Goal: Task Accomplishment & Management: Use online tool/utility

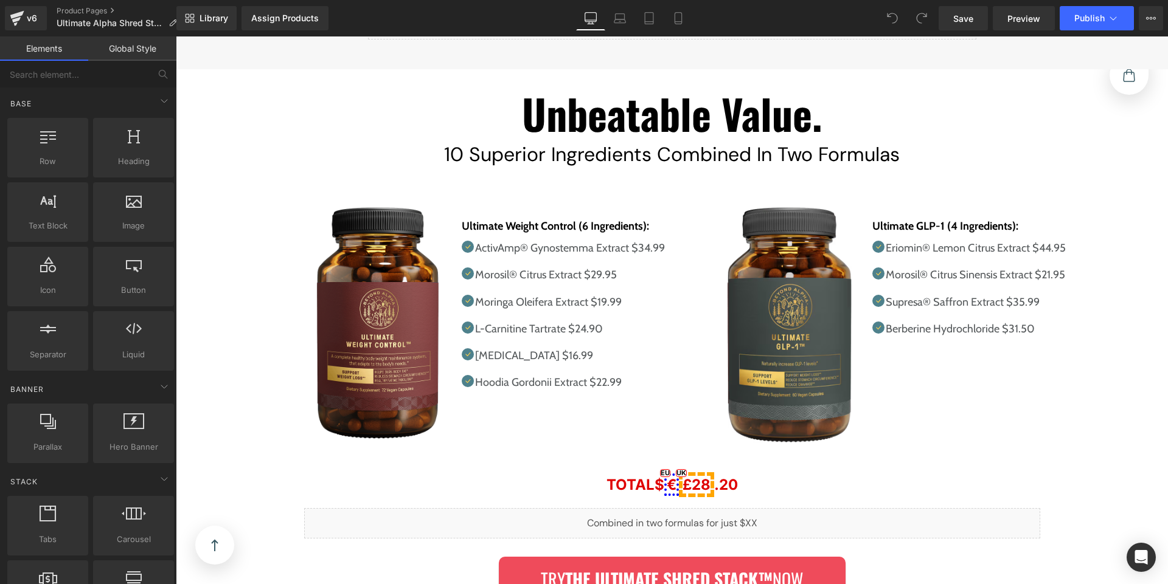
scroll to position [6477, 0]
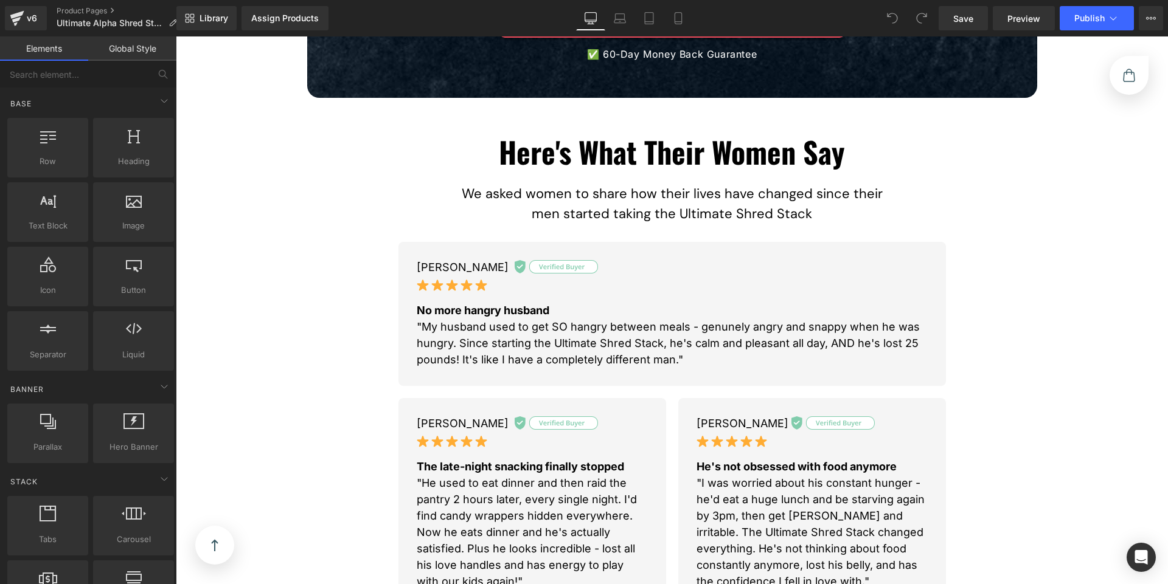
scroll to position [821, 0]
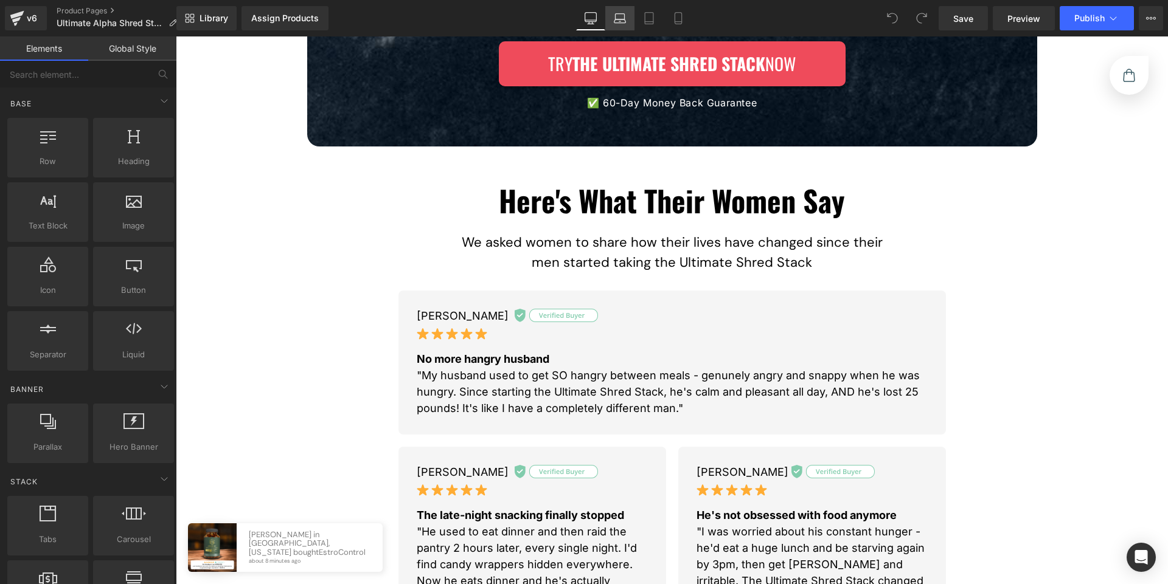
click at [614, 23] on icon at bounding box center [620, 18] width 12 height 12
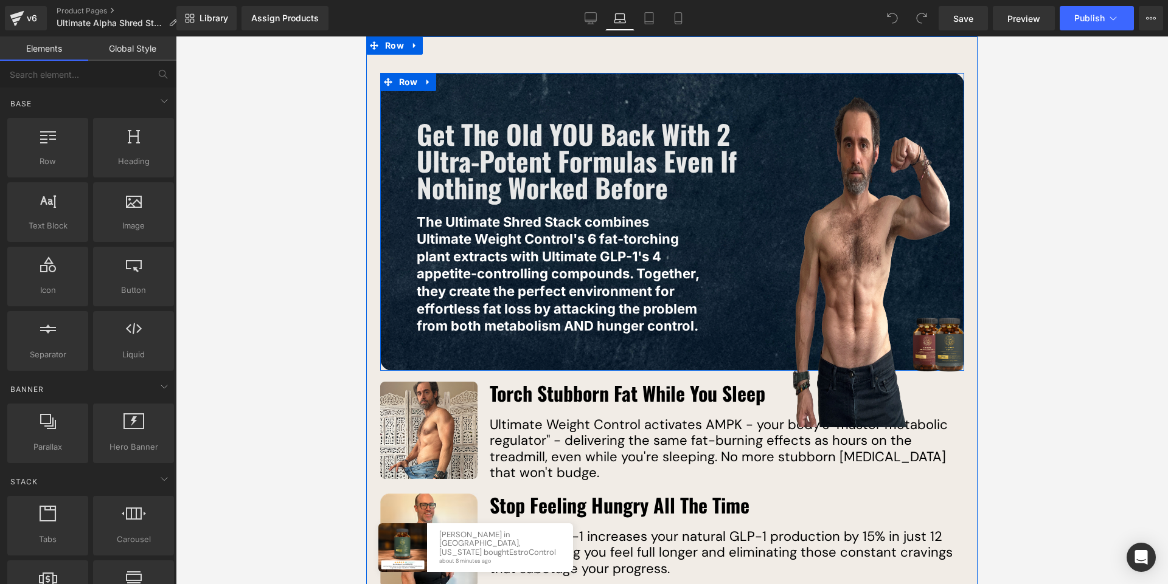
scroll to position [1545, 0]
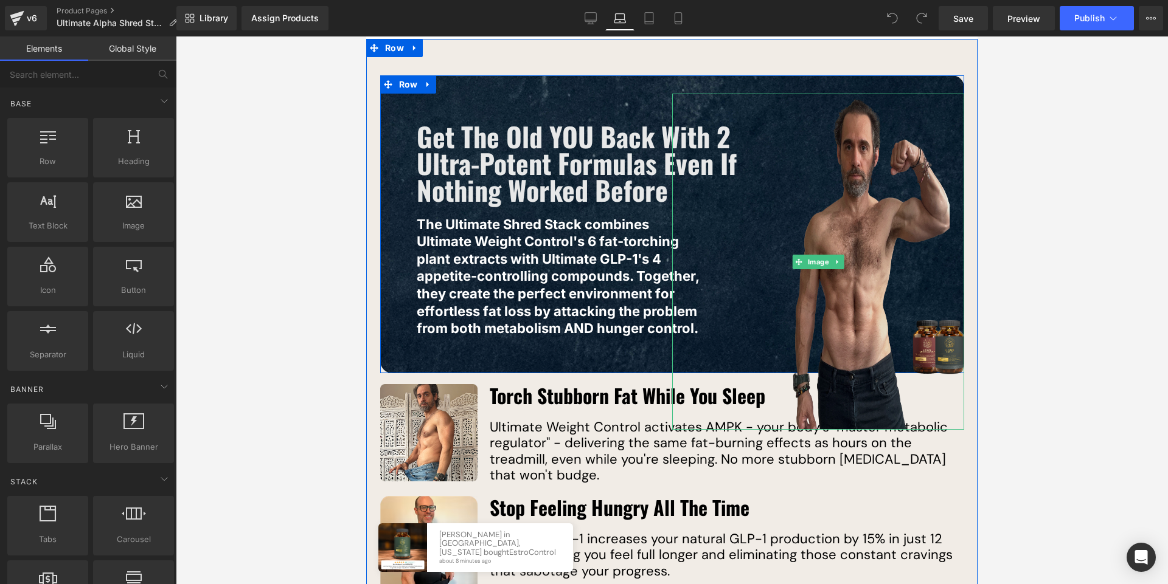
click at [862, 221] on img at bounding box center [818, 262] width 263 height 336
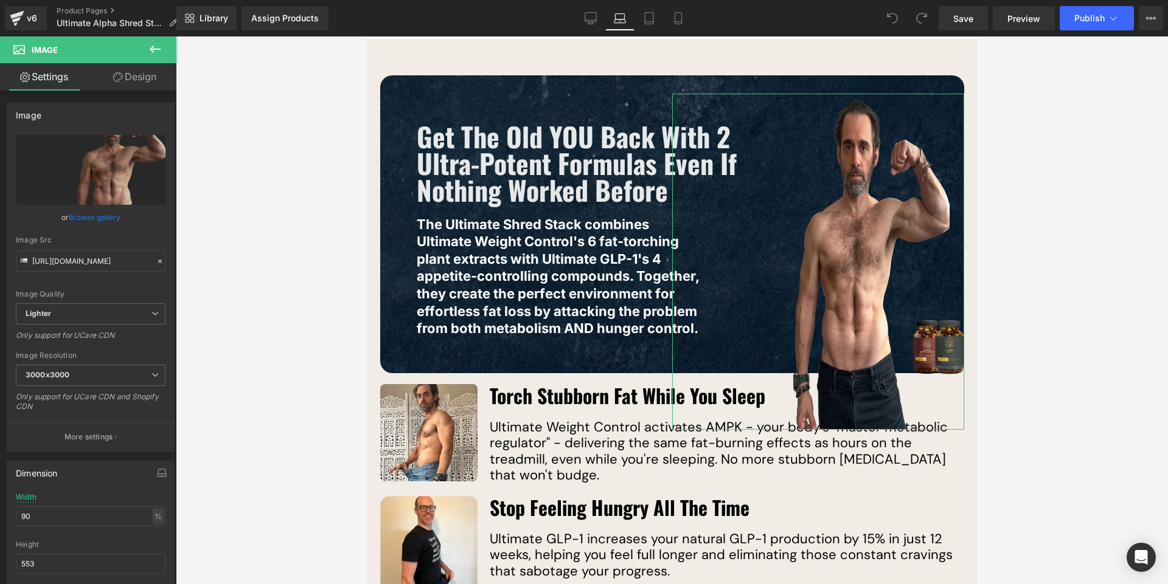
click at [148, 81] on link "Design" at bounding box center [135, 76] width 88 height 27
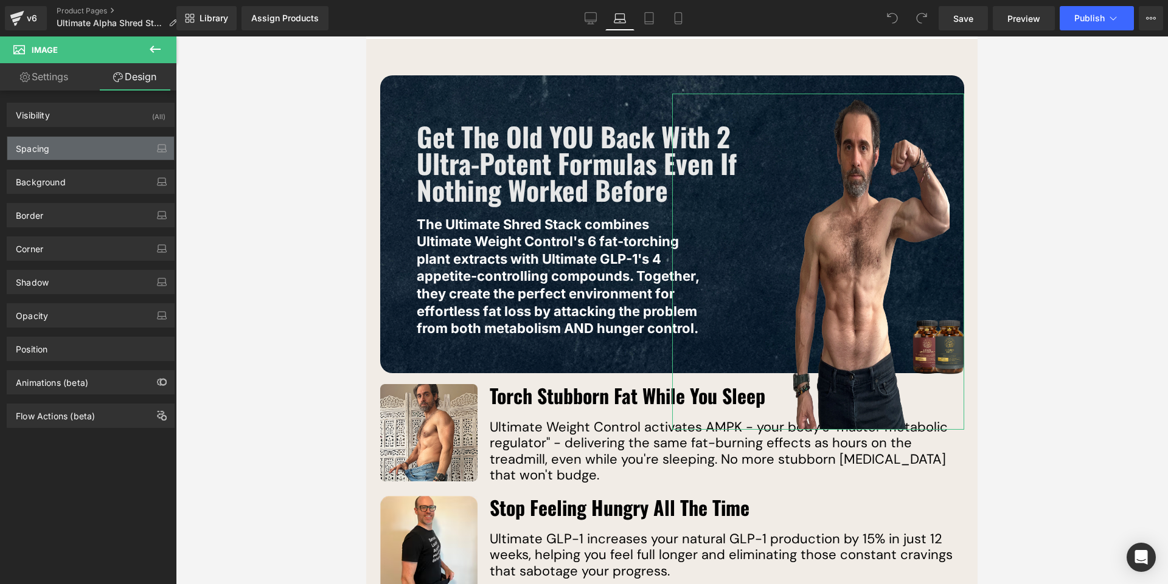
click at [54, 150] on div "Spacing" at bounding box center [90, 148] width 167 height 23
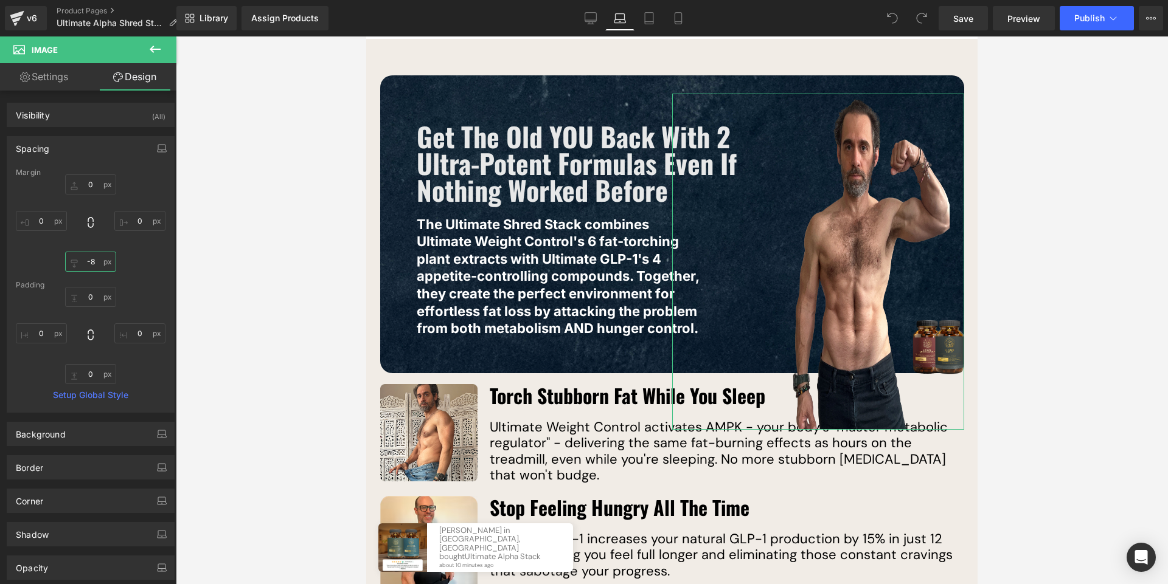
click at [91, 263] on input "-8" at bounding box center [90, 262] width 51 height 20
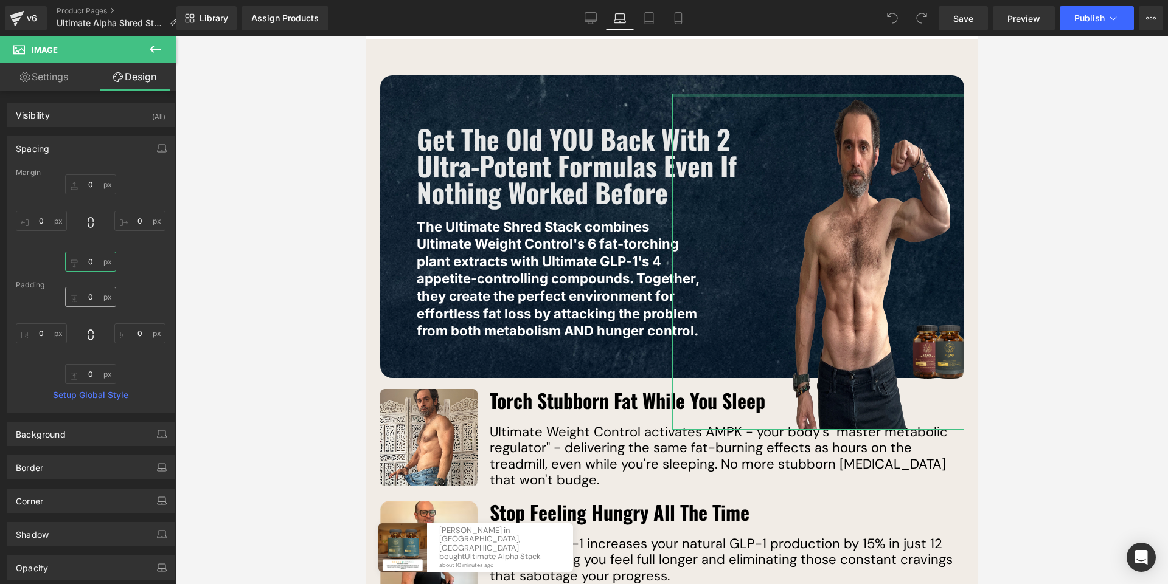
type input "0"
click at [91, 296] on input "0" at bounding box center [90, 297] width 51 height 20
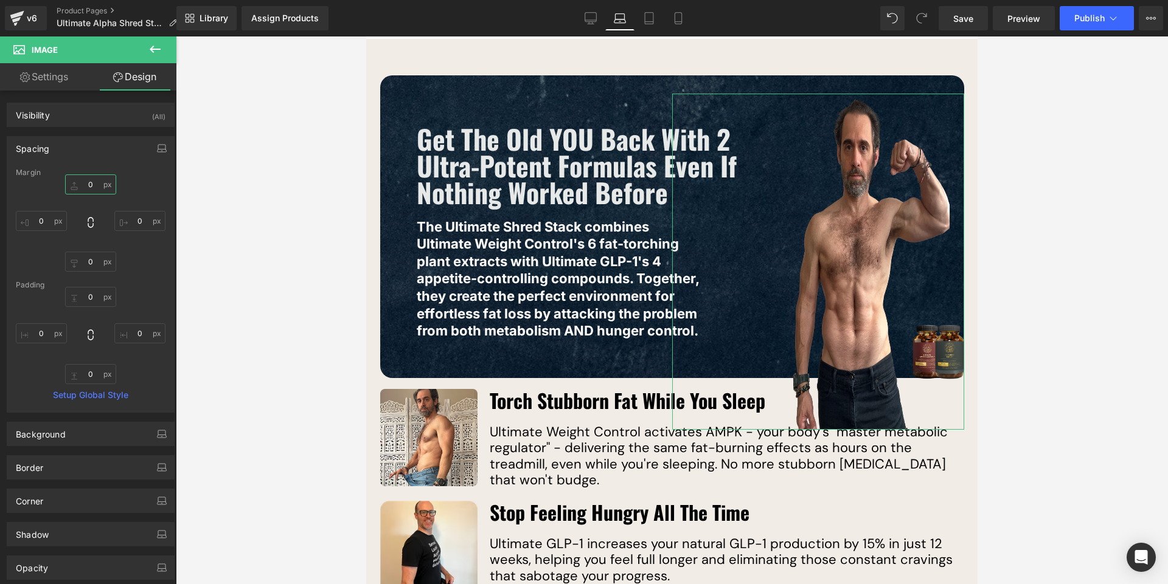
click at [92, 189] on input "0" at bounding box center [90, 185] width 51 height 20
type input "-"
click at [52, 86] on link "Settings" at bounding box center [44, 76] width 88 height 27
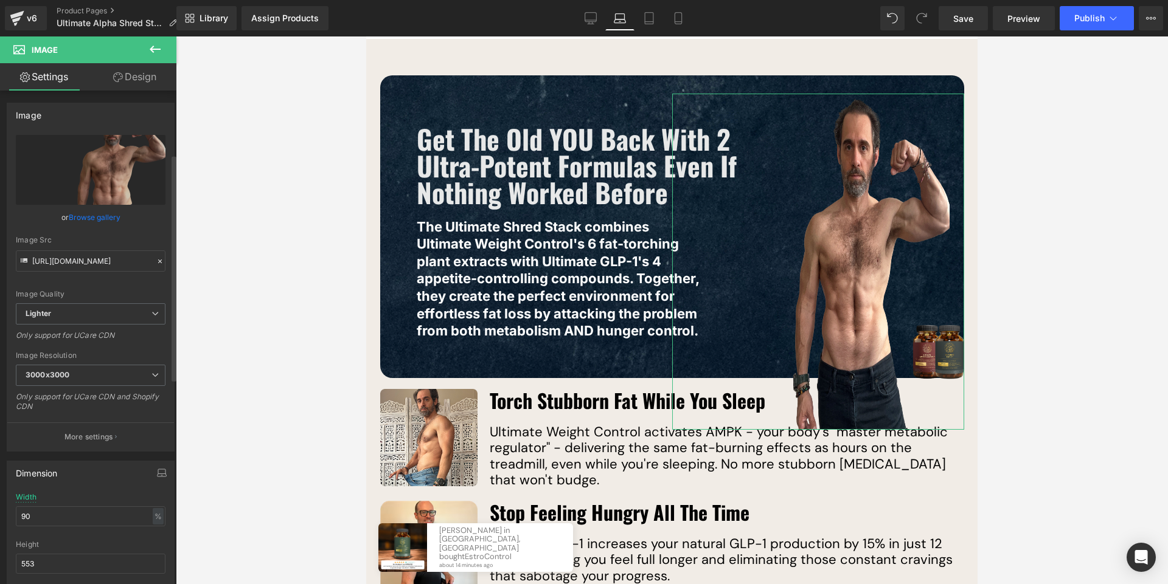
scroll to position [205, 0]
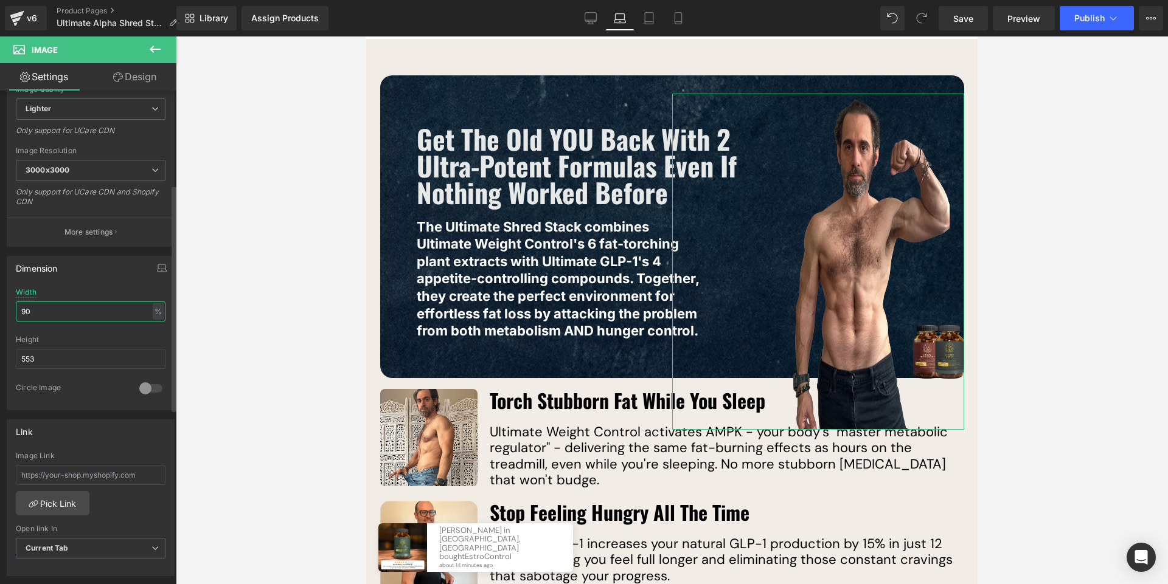
click at [72, 316] on input "90" at bounding box center [91, 312] width 150 height 20
type input "9"
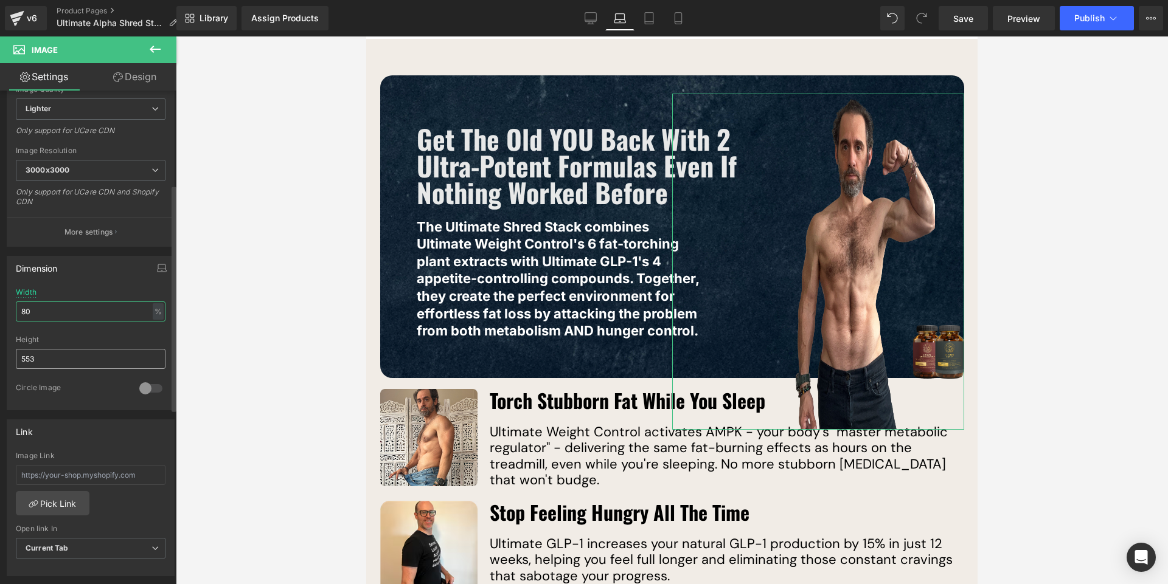
type input "80"
click at [82, 361] on input "553" at bounding box center [91, 359] width 150 height 20
type input "5"
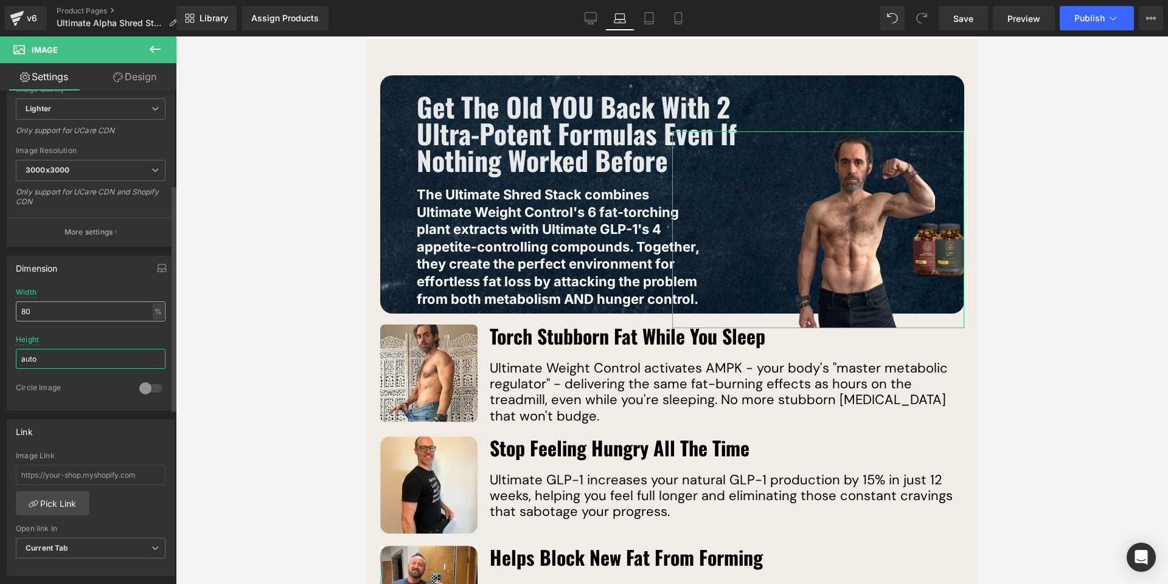
type input "auto"
click at [71, 313] on input "80" at bounding box center [91, 312] width 150 height 20
type input "8"
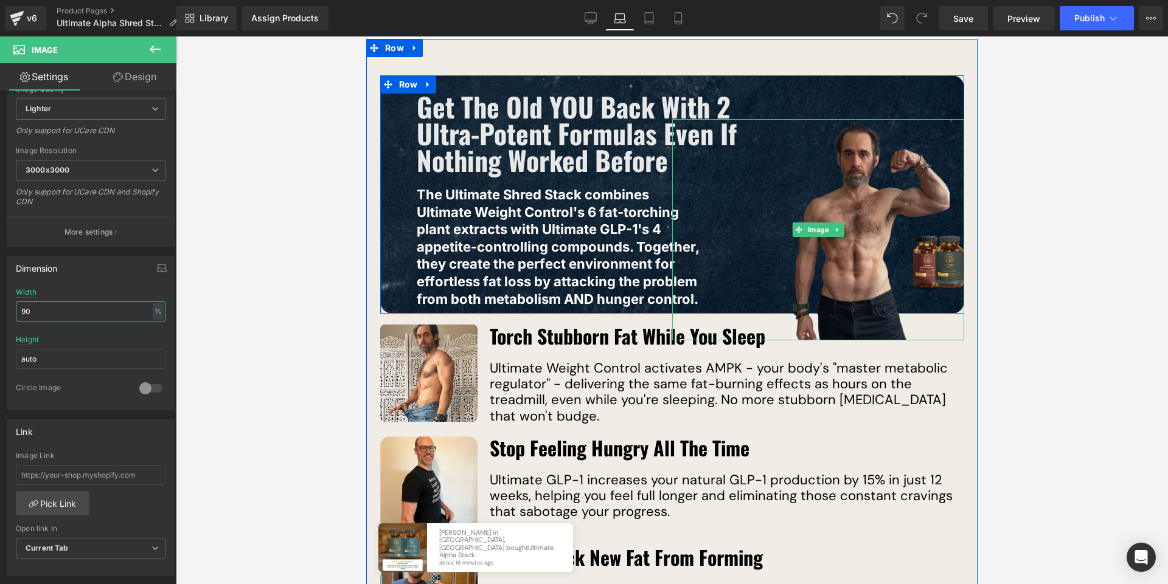
type input "90"
click at [850, 197] on img at bounding box center [818, 229] width 263 height 221
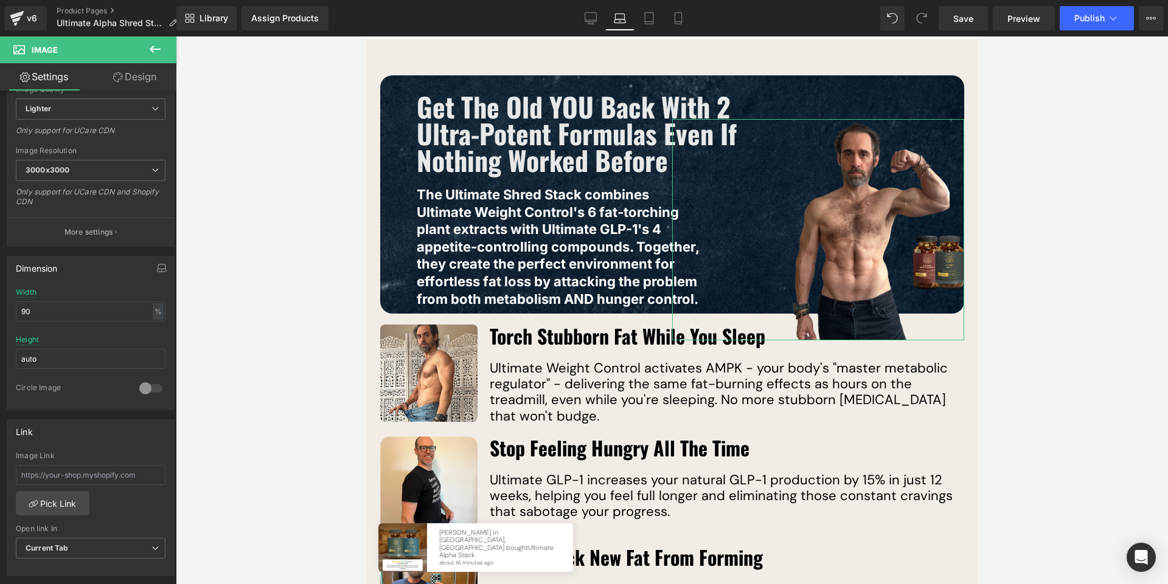
click at [147, 79] on link "Design" at bounding box center [135, 76] width 88 height 27
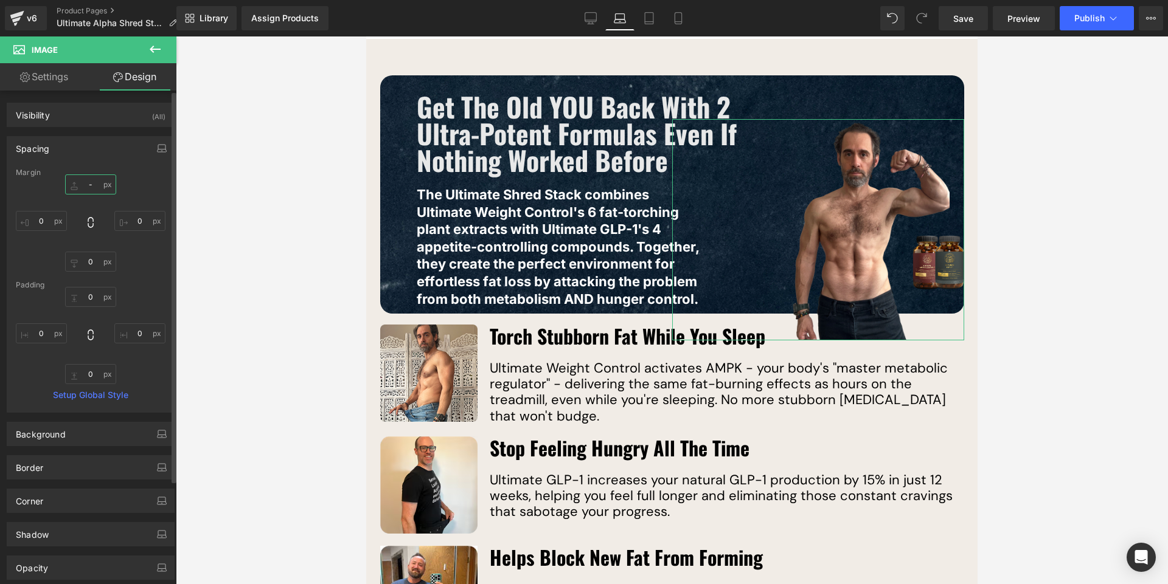
click at [95, 184] on input "-" at bounding box center [90, 185] width 51 height 20
type input "-100"
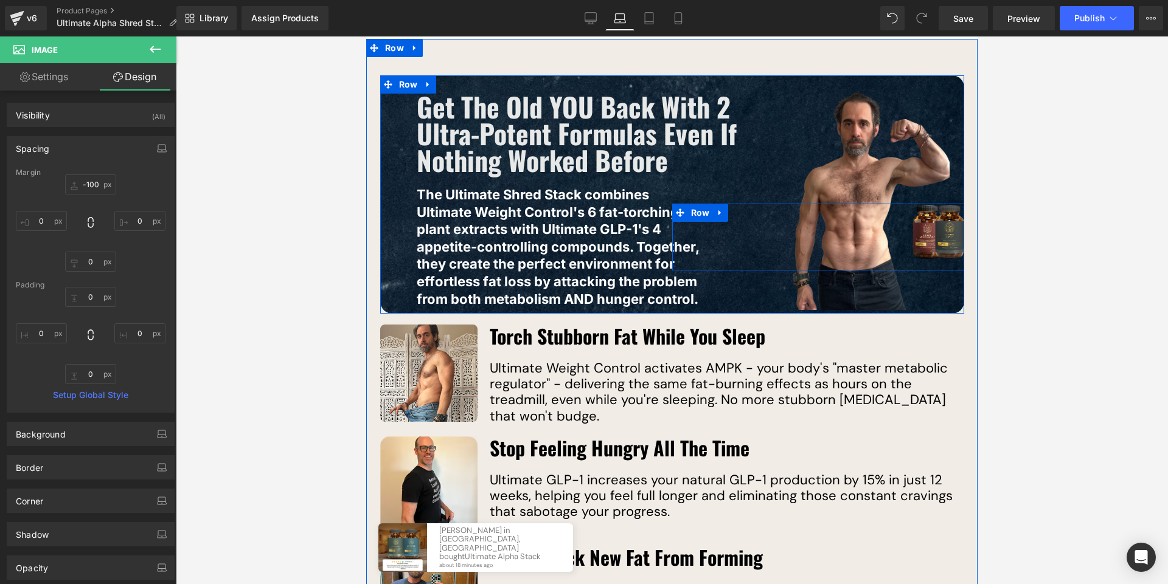
click at [907, 238] on div "Image" at bounding box center [891, 234] width 146 height 60
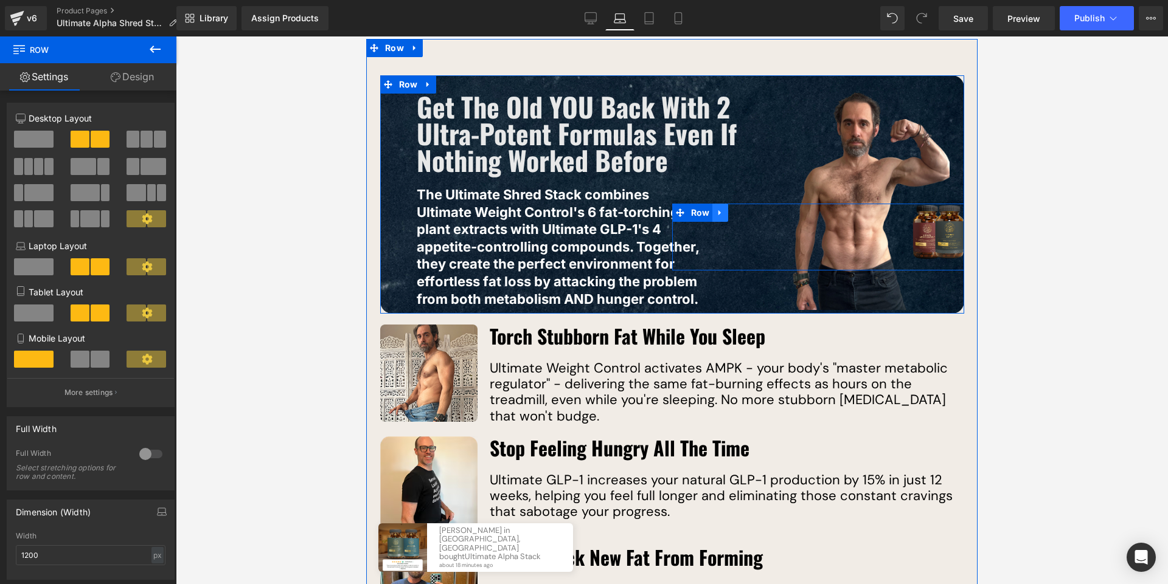
click at [715, 218] on link at bounding box center [720, 213] width 16 height 18
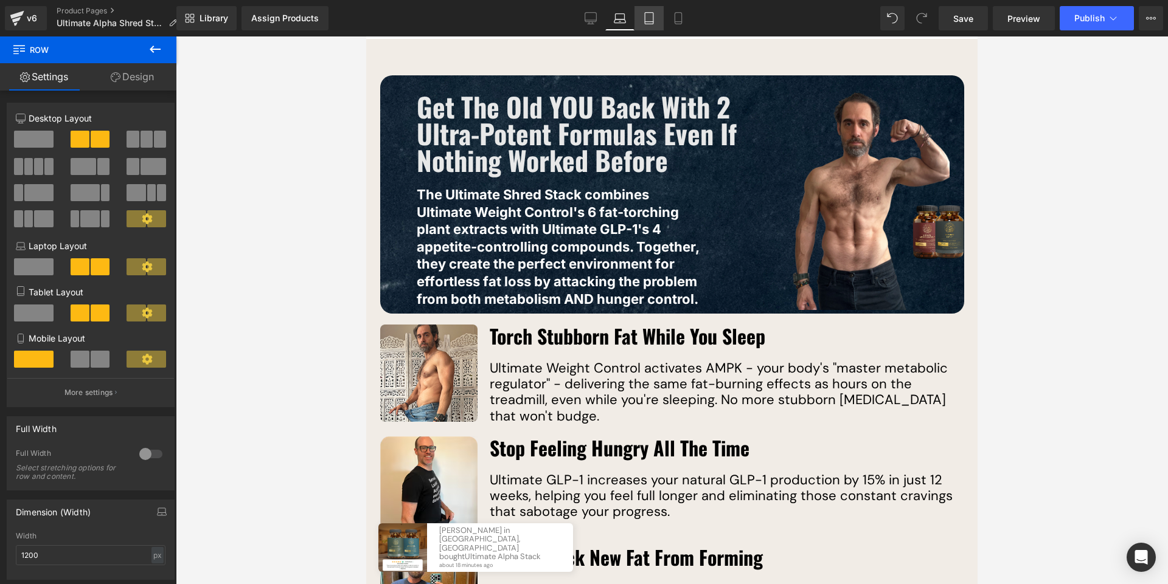
click at [643, 26] on link "Tablet" at bounding box center [648, 18] width 29 height 24
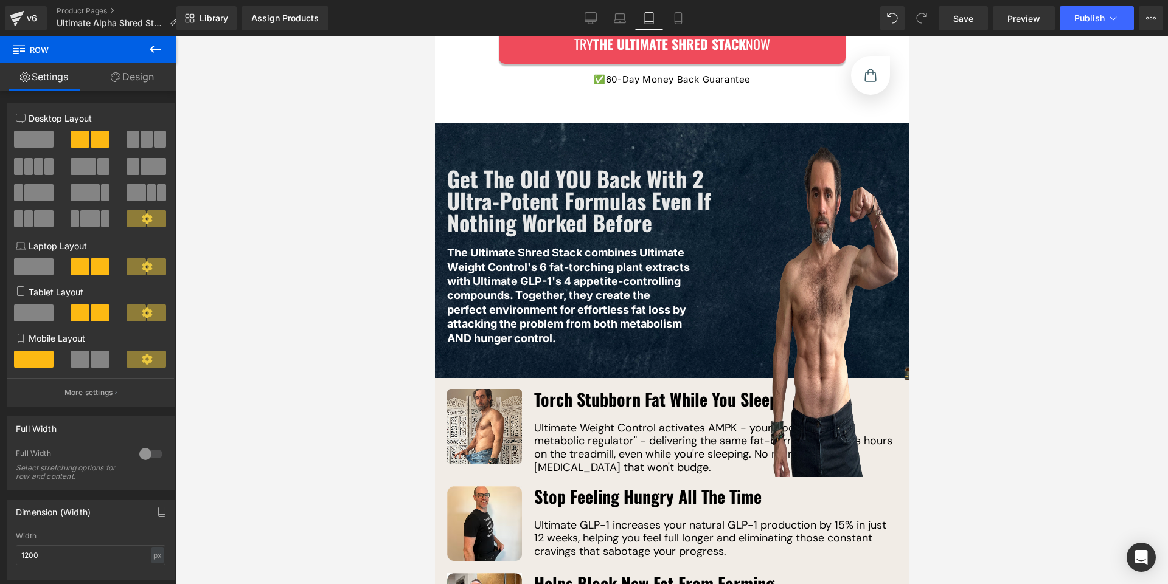
scroll to position [1610, 0]
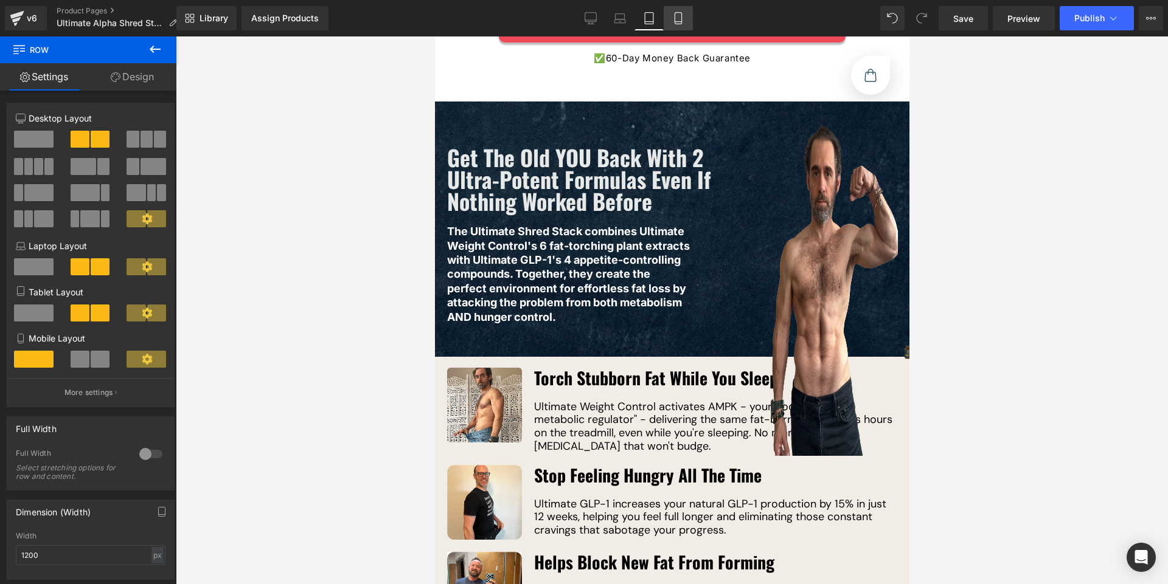
click at [677, 21] on icon at bounding box center [678, 18] width 12 height 12
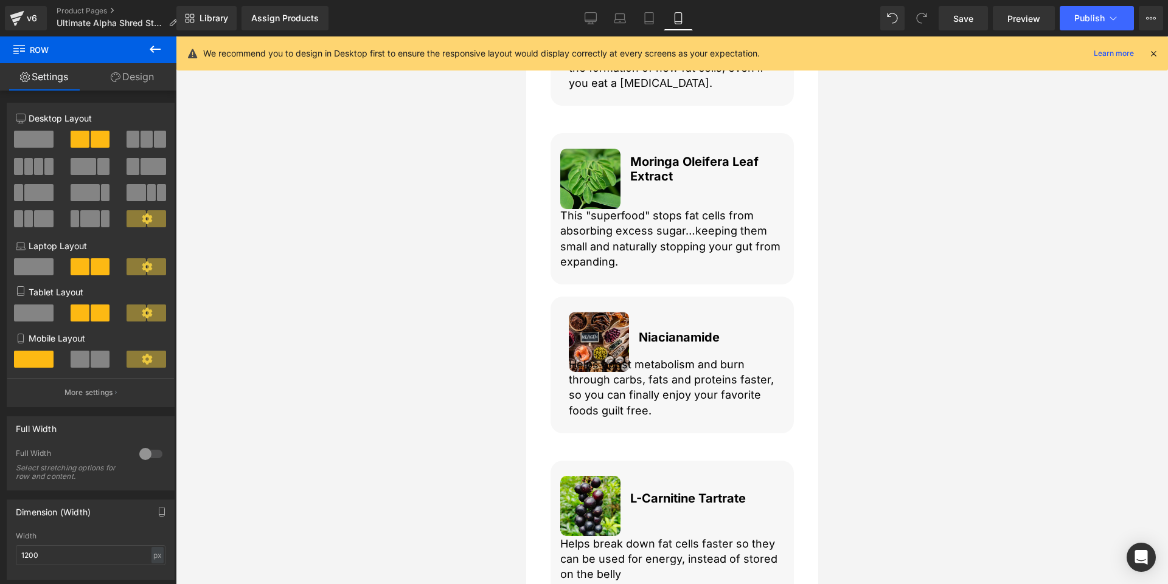
scroll to position [9280, 0]
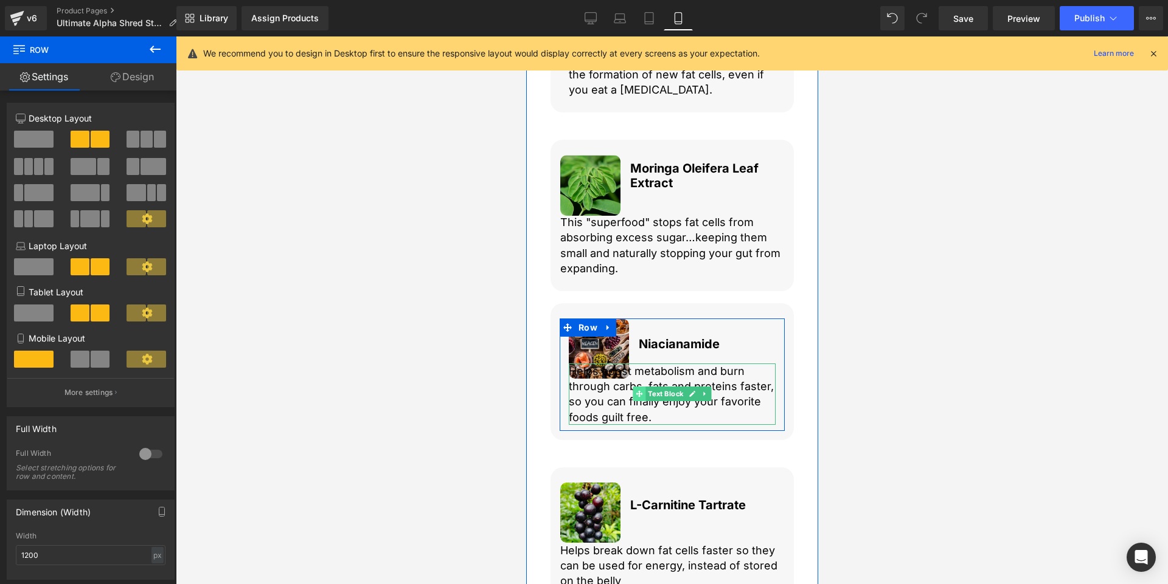
click at [635, 398] on icon at bounding box center [638, 393] width 7 height 7
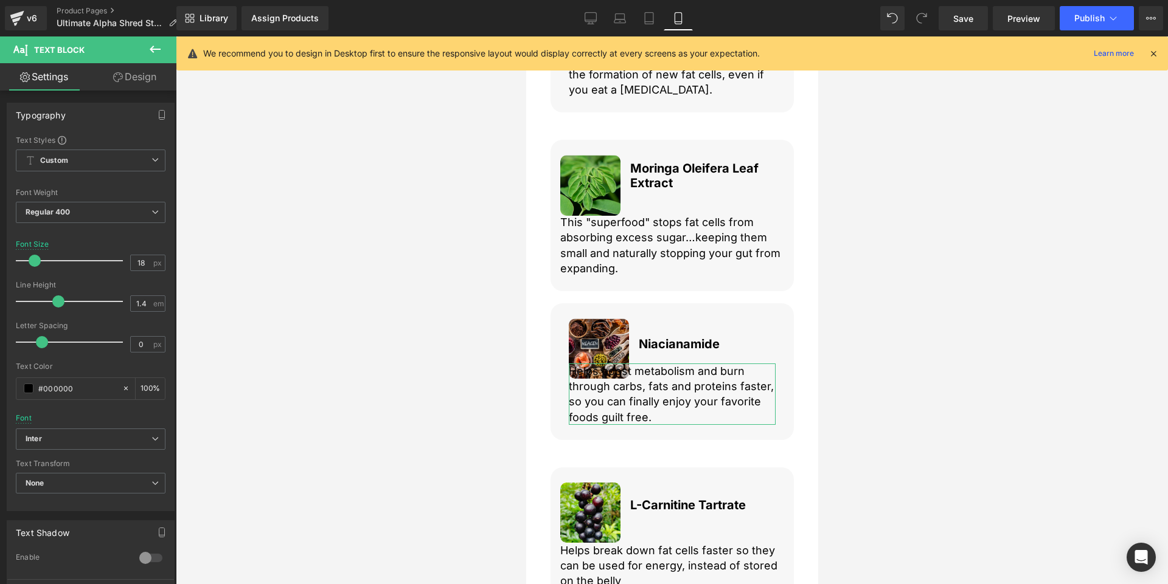
click at [128, 85] on link "Design" at bounding box center [135, 76] width 88 height 27
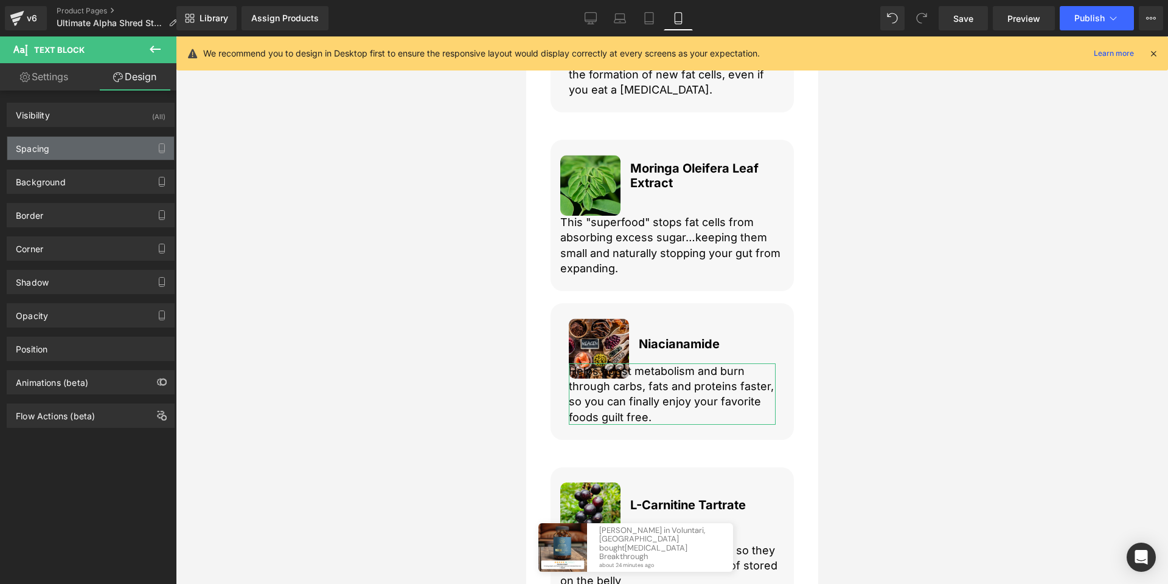
click at [83, 151] on div "Spacing" at bounding box center [90, 148] width 167 height 23
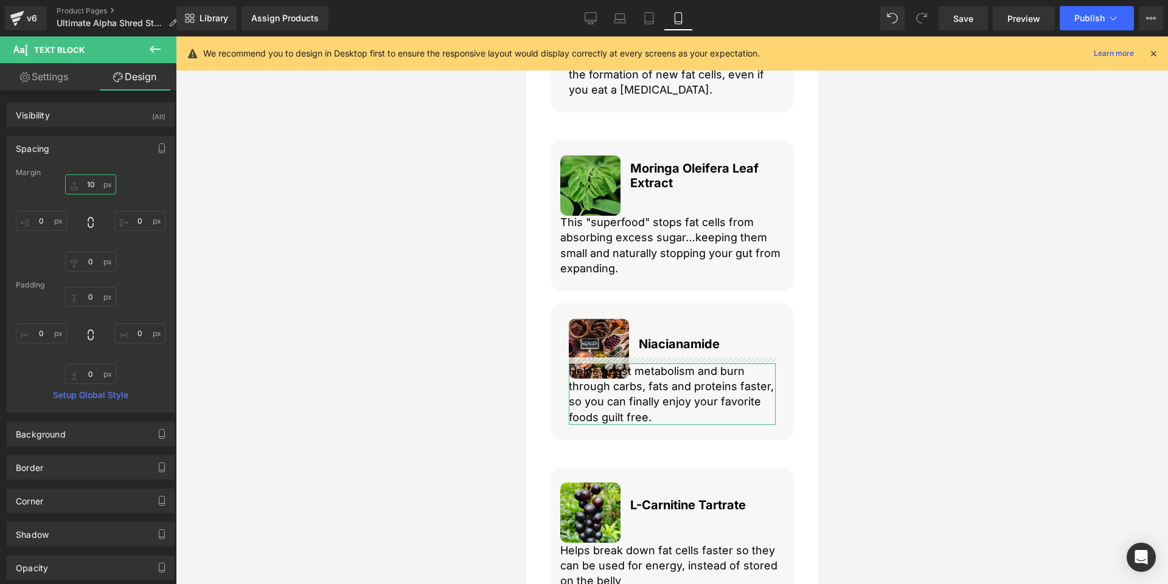
click at [92, 186] on input "text" at bounding box center [90, 185] width 51 height 20
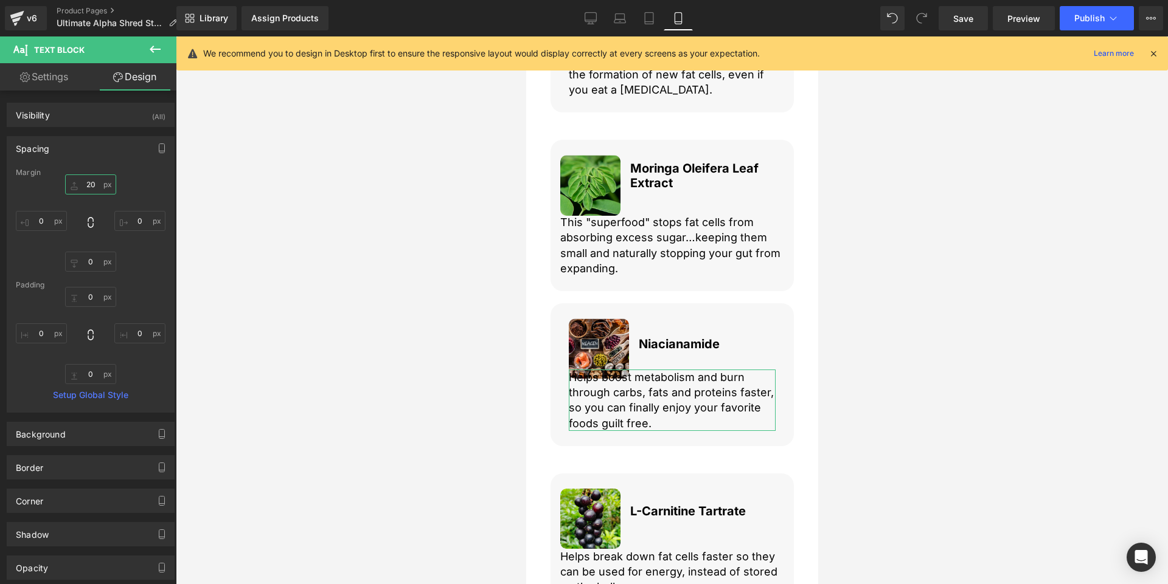
type input "2"
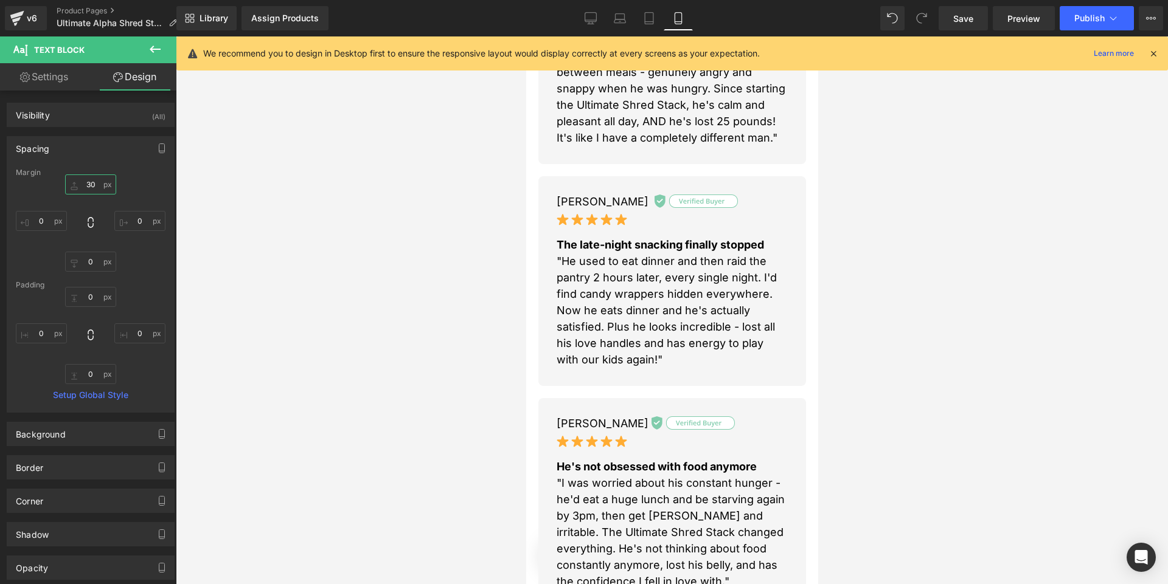
scroll to position [1578, 0]
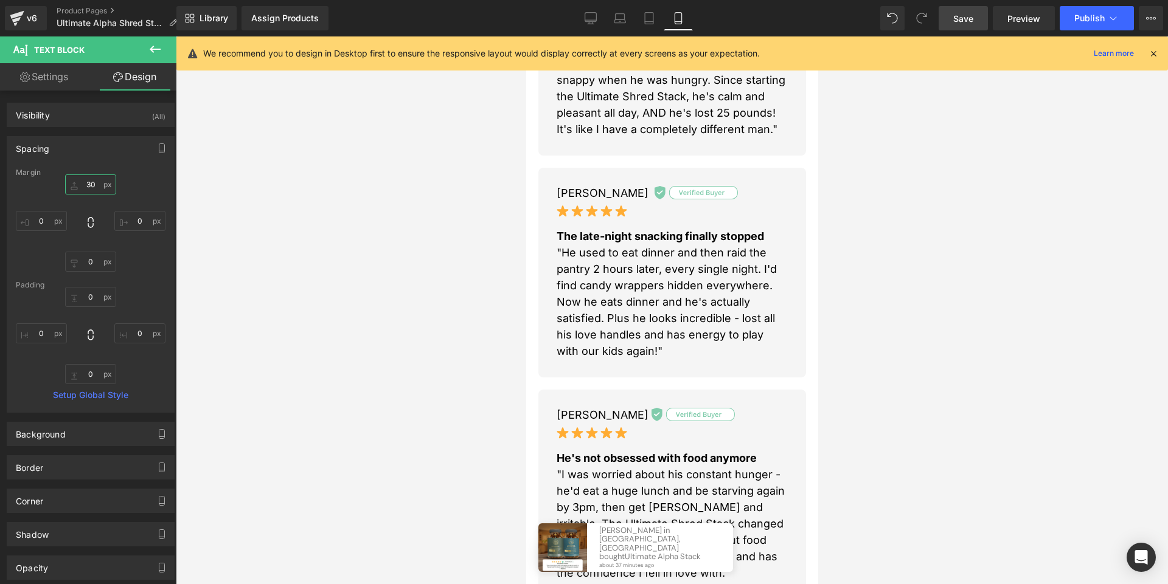
type input "30"
click at [956, 20] on span "Save" at bounding box center [963, 18] width 20 height 13
